Goal: Information Seeking & Learning: Stay updated

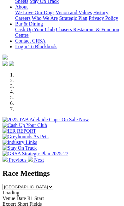
scroll to position [230, 0]
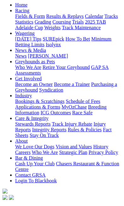
scroll to position [135, 0]
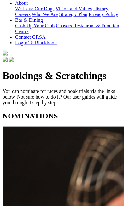
scroll to position [206, 0]
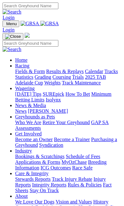
scroll to position [230, 0]
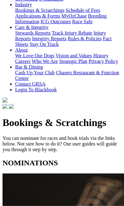
scroll to position [158, 0]
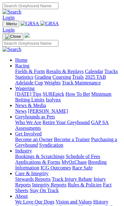
click at [5, 25] on img "Toggle navigation" at bounding box center [5, 25] width 0 height 0
click at [17, 86] on link "Wagering" at bounding box center [25, 88] width 20 height 5
click at [85, 74] on link "Calendar" at bounding box center [94, 71] width 18 height 5
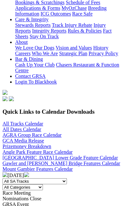
scroll to position [165, 0]
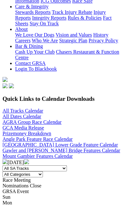
scroll to position [179, 0]
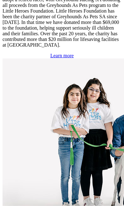
scroll to position [1710, 0]
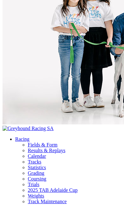
scroll to position [1812, 0]
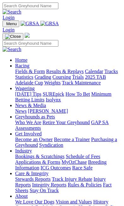
click at [5, 25] on img "Toggle navigation" at bounding box center [5, 25] width 0 height 0
click at [46, 103] on link "News & Media" at bounding box center [30, 105] width 31 height 5
click at [57, 114] on link "[PERSON_NAME]" at bounding box center [48, 111] width 40 height 5
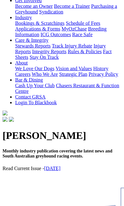
scroll to position [163, 0]
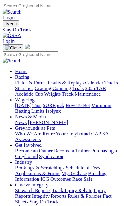
click at [5, 25] on img "Toggle navigation" at bounding box center [5, 25] width 0 height 0
click at [27, 120] on link "News" at bounding box center [20, 122] width 11 height 5
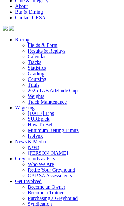
scroll to position [1256, 0]
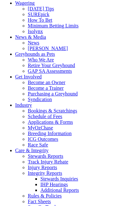
scroll to position [1262, 0]
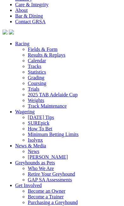
scroll to position [1132, 0]
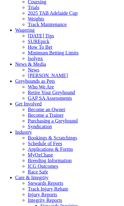
scroll to position [1250, 0]
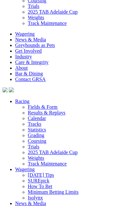
scroll to position [1161, 0]
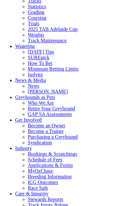
scroll to position [1241, 0]
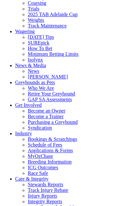
scroll to position [1247, 0]
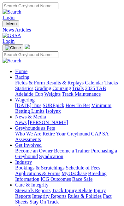
select select "Media Releases"
select select "Club News"
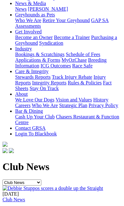
scroll to position [113, 0]
